Goal: Navigation & Orientation: Find specific page/section

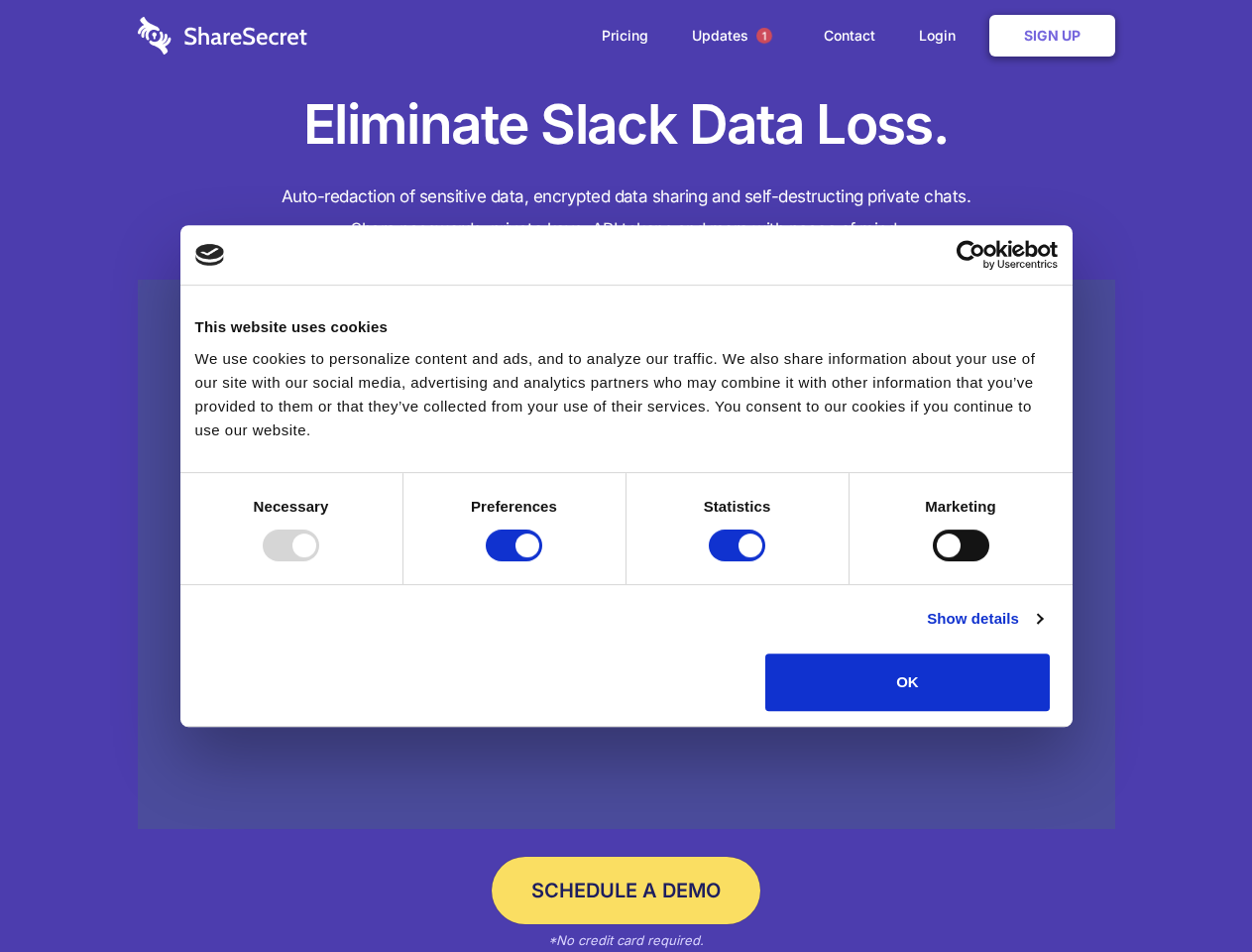
click at [320, 561] on div at bounding box center [291, 546] width 57 height 32
click at [543, 561] on input "Preferences" at bounding box center [514, 546] width 57 height 32
checkbox input "false"
click at [740, 561] on input "Statistics" at bounding box center [737, 546] width 57 height 32
checkbox input "false"
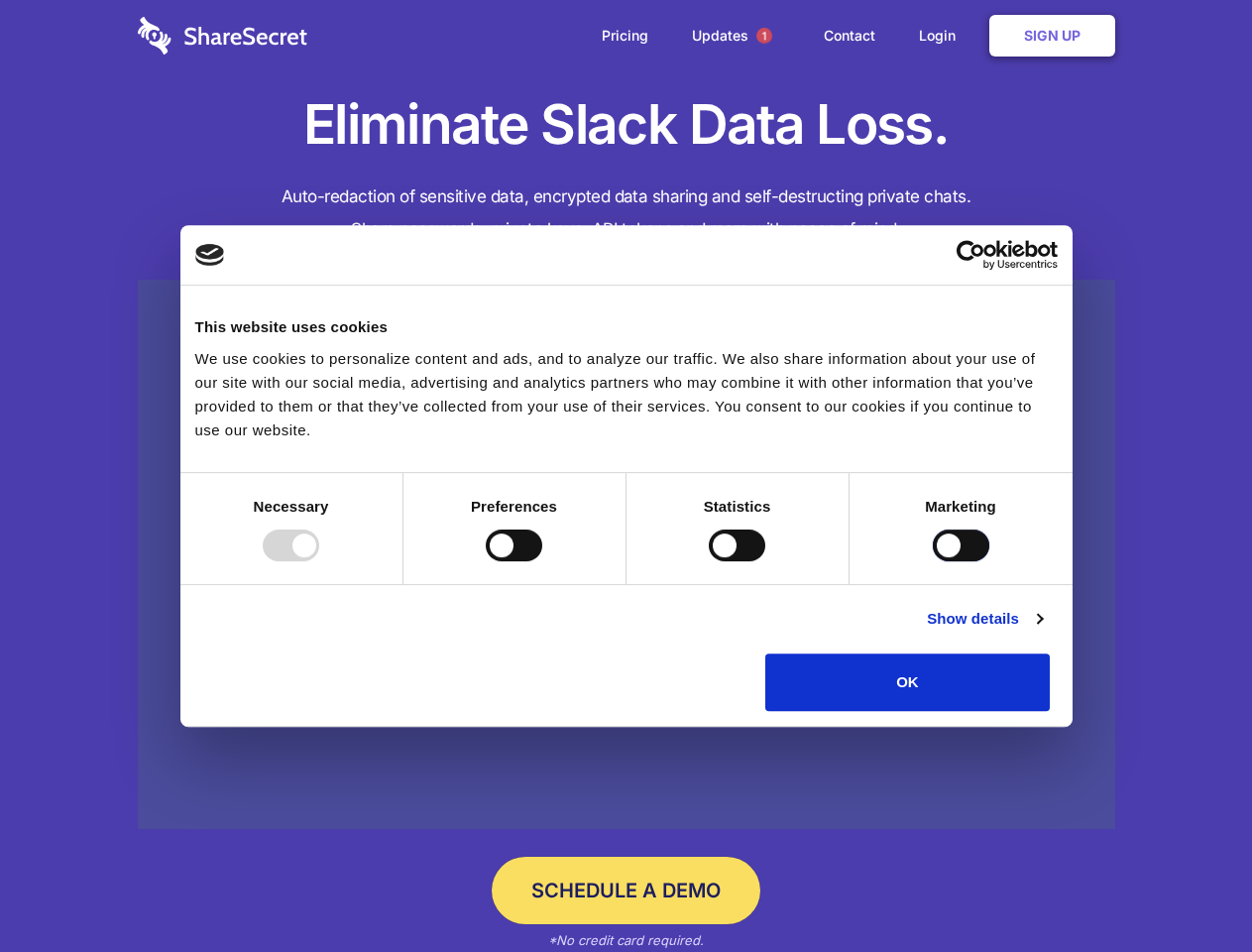
click at [933, 561] on input "Marketing" at bounding box center [961, 546] width 57 height 32
checkbox input "true"
click at [1042, 630] on link "Show details" at bounding box center [984, 618] width 115 height 24
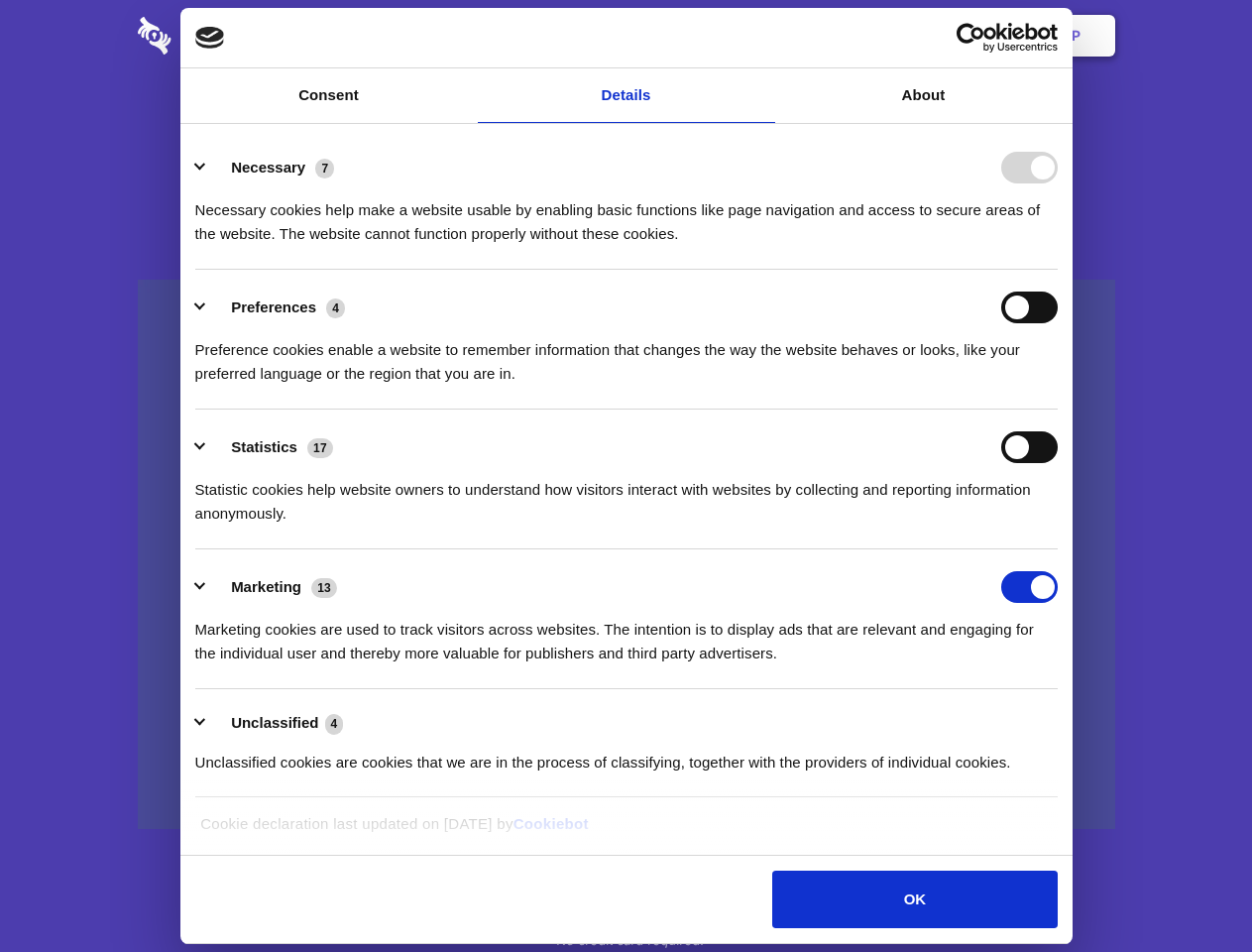
click at [1058, 246] on div "Necessary cookies help make a website usable by enabling basic functions like p…" at bounding box center [626, 214] width 863 height 63
click at [764, 36] on span "1" at bounding box center [765, 36] width 16 height 16
